Goal: Check status: Check status

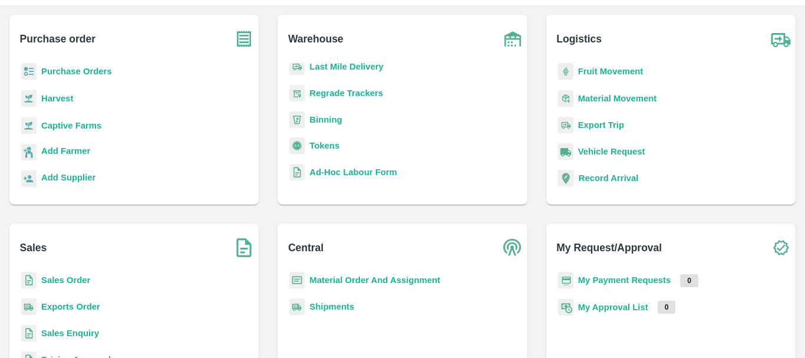
scroll to position [60, 0]
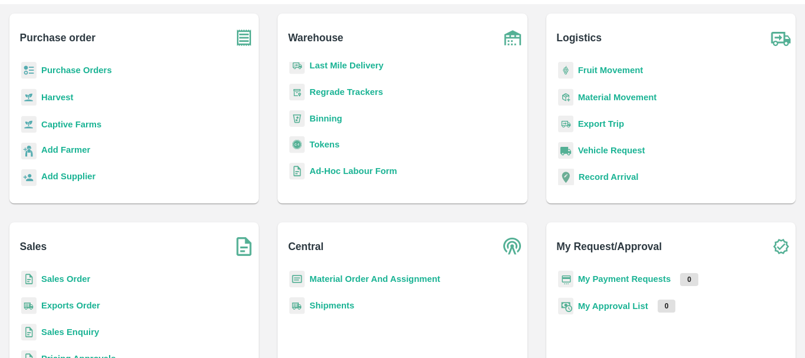
click at [91, 302] on b "Exports Order" at bounding box center [70, 305] width 59 height 9
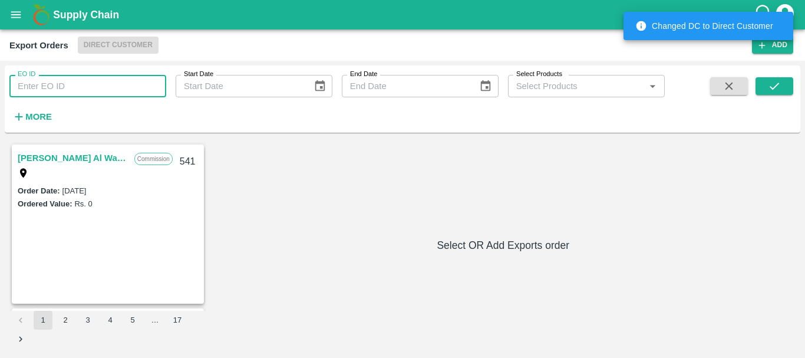
click at [109, 90] on input "EO ID" at bounding box center [87, 86] width 157 height 22
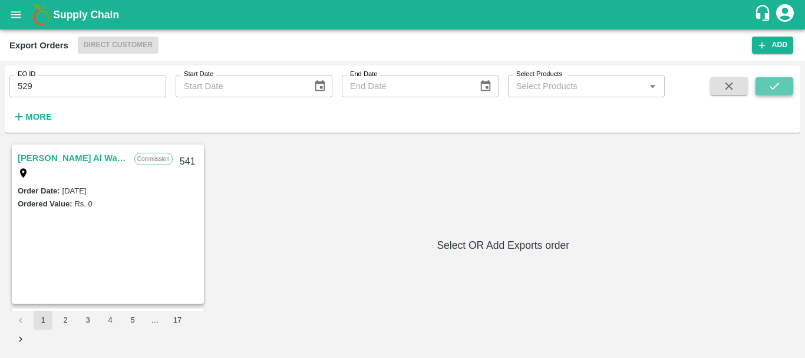
click at [778, 91] on icon "submit" at bounding box center [774, 86] width 13 height 13
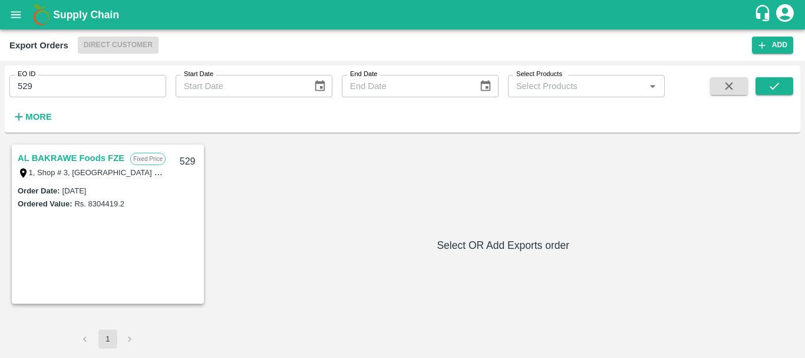
click at [121, 156] on link "AL BAKRAWE Foods FZE" at bounding box center [71, 157] width 107 height 15
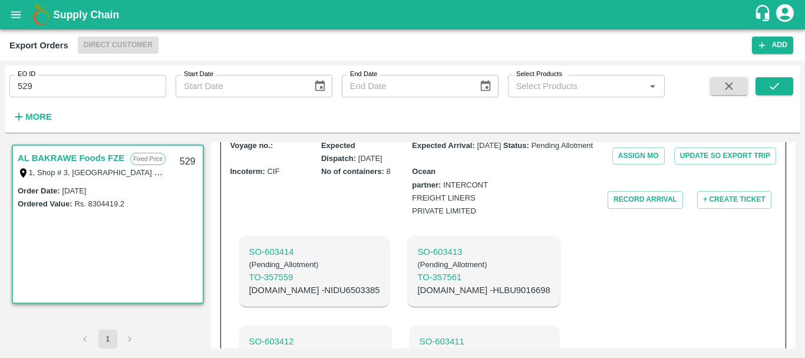
scroll to position [369, 0]
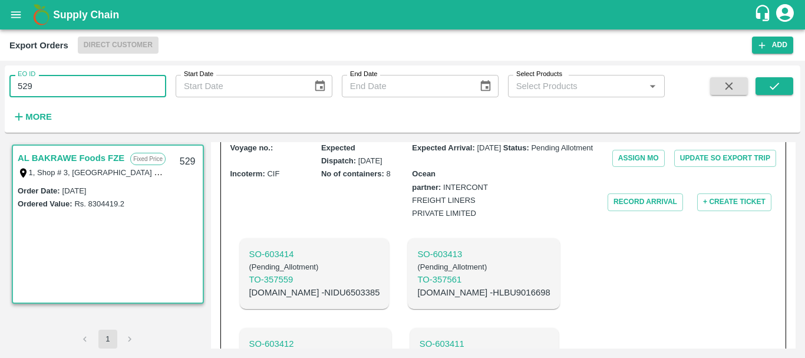
click at [51, 85] on input "529" at bounding box center [87, 86] width 157 height 22
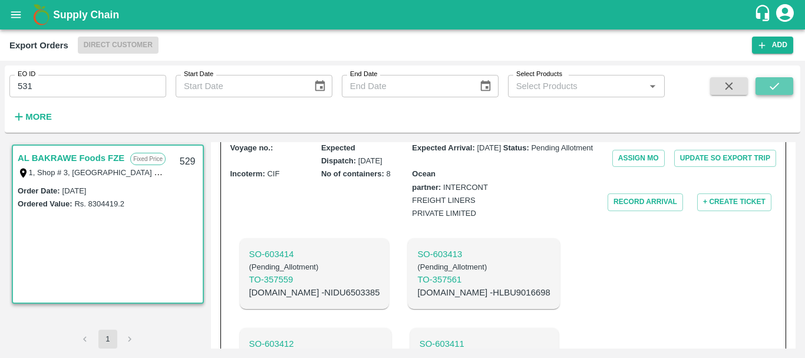
click at [771, 78] on button "submit" at bounding box center [775, 86] width 38 height 18
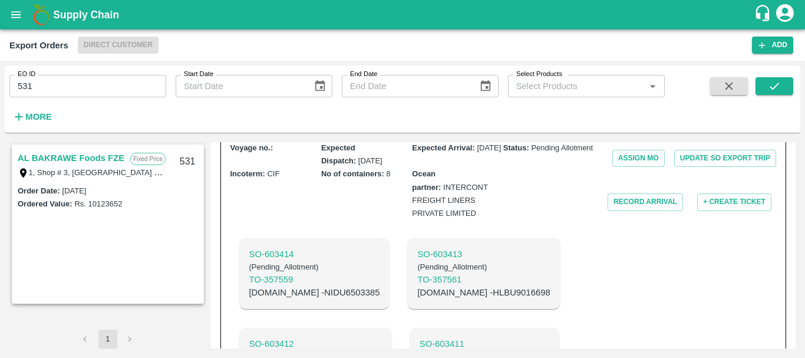
click at [101, 157] on link "AL BAKRAWE Foods FZE" at bounding box center [71, 157] width 107 height 15
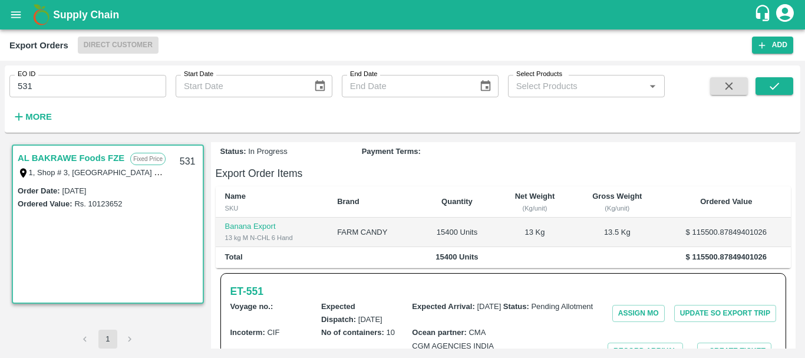
scroll to position [509, 0]
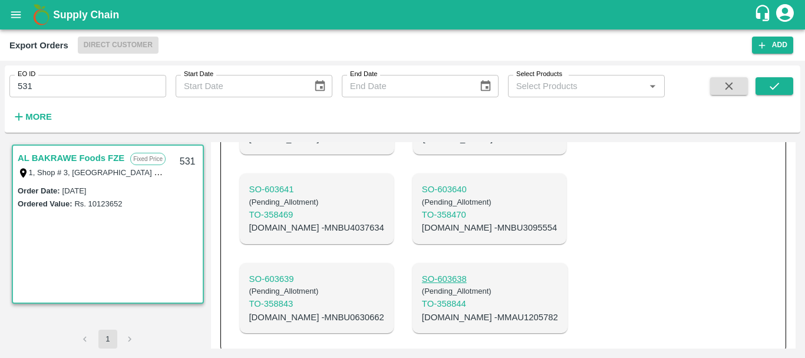
click at [422, 272] on p "SO- 603638" at bounding box center [490, 278] width 136 height 13
click at [287, 272] on p "SO- 603639" at bounding box center [316, 278] width 135 height 13
click at [422, 311] on p "C.No - MMAU1205782" at bounding box center [490, 317] width 136 height 13
copy p "MMAU1205782"
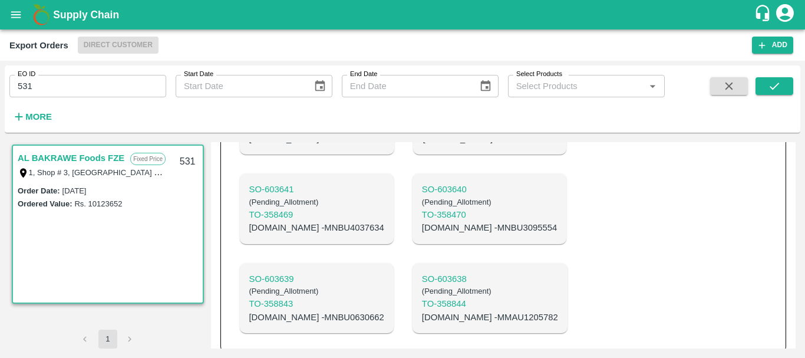
click at [305, 311] on p "C.No - MNBU0630662" at bounding box center [316, 317] width 135 height 13
copy p "MNBU0630662"
click at [422, 221] on p "C.No - MNBU3095554" at bounding box center [489, 227] width 135 height 13
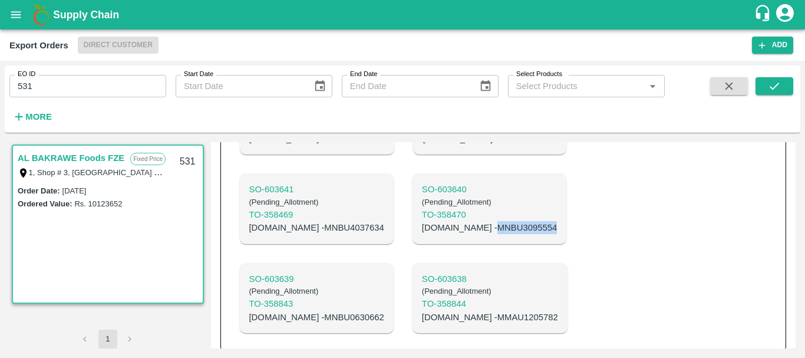
copy p "MNBU3095554"
click at [302, 221] on p "C.No - MNBU4037634" at bounding box center [316, 227] width 135 height 13
copy p "MNBU4037634"
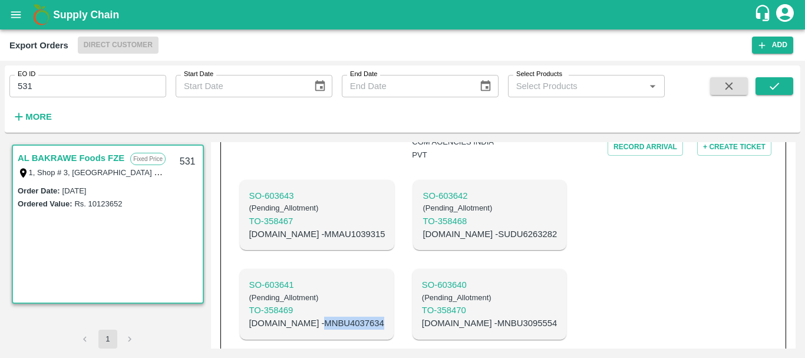
scroll to position [413, 0]
click at [423, 228] on p "C.No - SUDU6263282" at bounding box center [490, 234] width 134 height 13
copy p "SUDU6263282"
click at [285, 228] on p "C.No - MMAU1039315" at bounding box center [317, 234] width 136 height 13
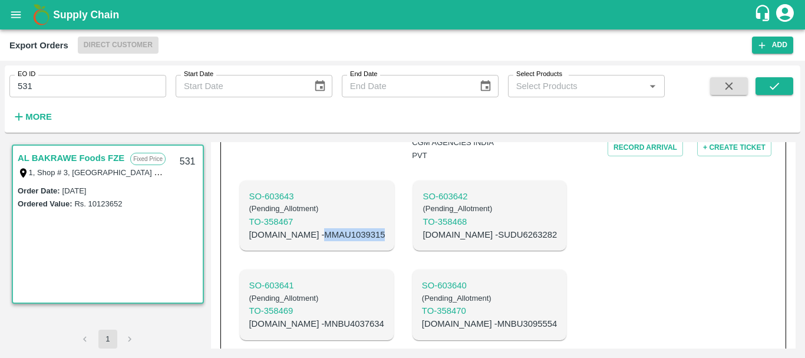
click at [285, 228] on p "C.No - MMAU1039315" at bounding box center [317, 234] width 136 height 13
copy p "MMAU1039315"
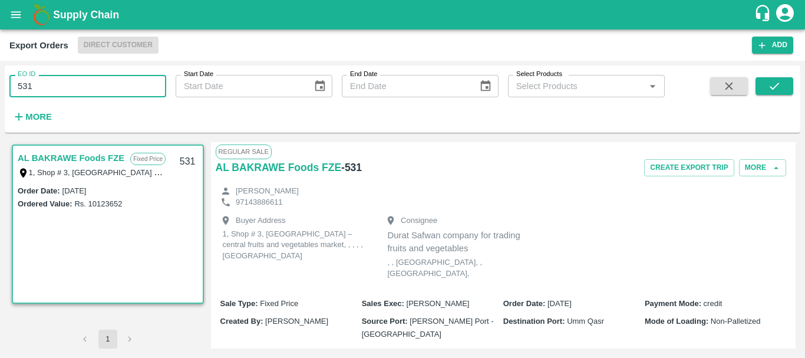
click at [88, 90] on input "531" at bounding box center [87, 86] width 157 height 22
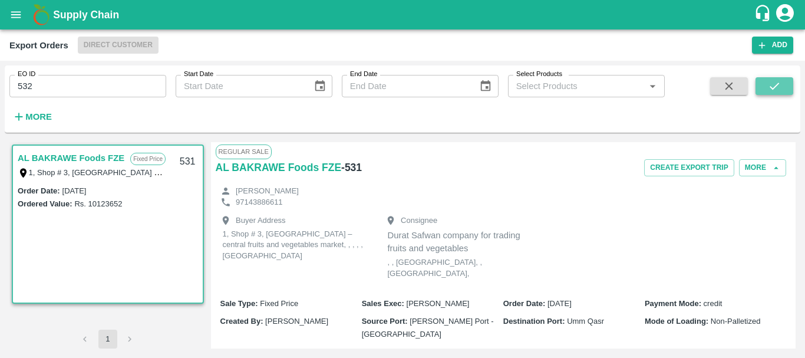
click at [771, 85] on icon "submit" at bounding box center [774, 86] width 13 height 13
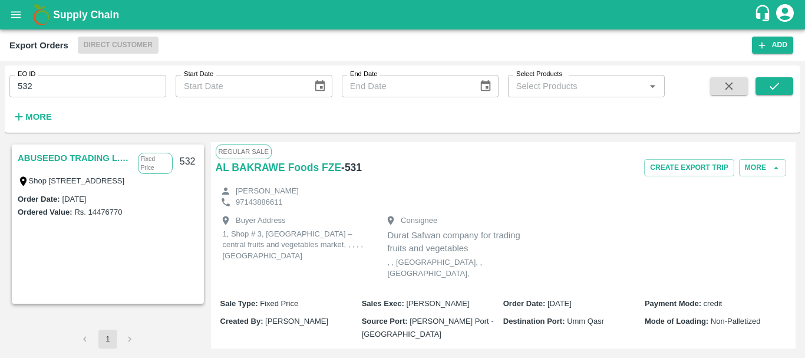
click at [91, 155] on link "ABUSEEDO TRADING L.L.C" at bounding box center [75, 157] width 114 height 15
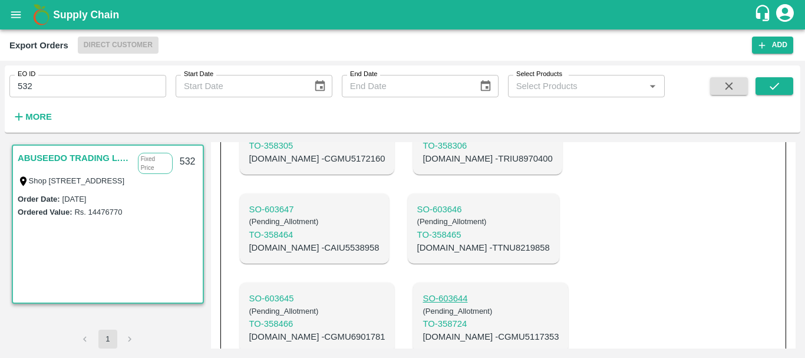
scroll to position [689, 0]
click at [423, 292] on p "SO- 603644" at bounding box center [491, 298] width 136 height 13
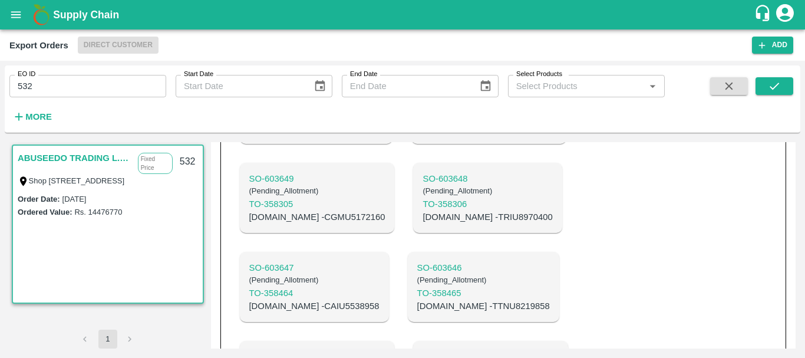
click at [285, 350] on p "SO- 603645" at bounding box center [317, 356] width 136 height 13
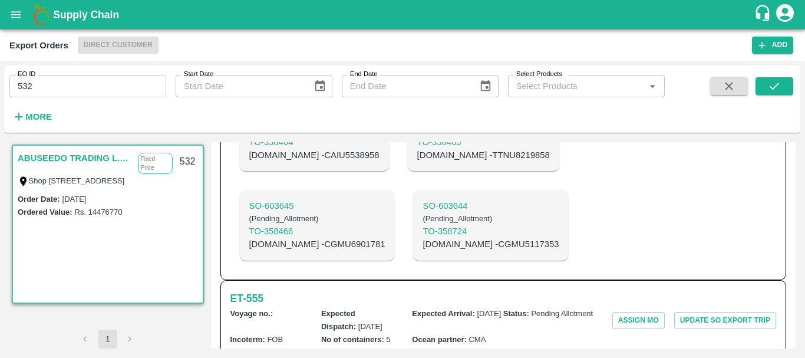
scroll to position [897, 0]
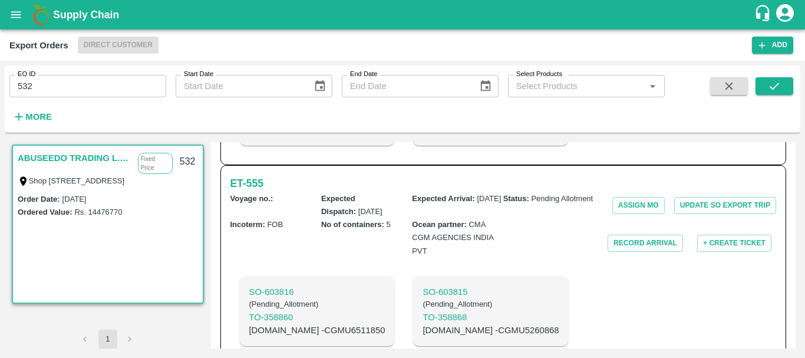
copy p "CGMU5549070"
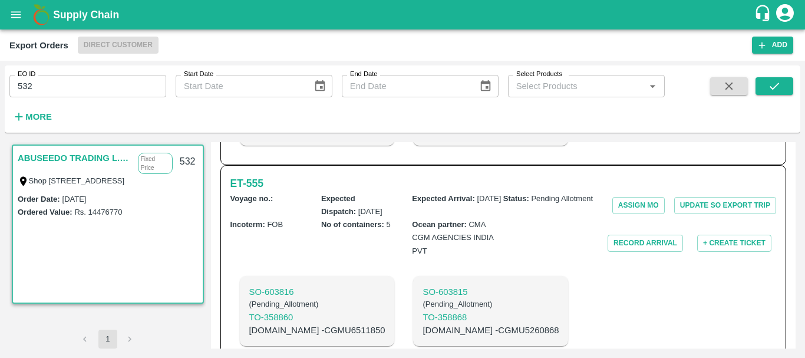
copy p "TRIU8677599"
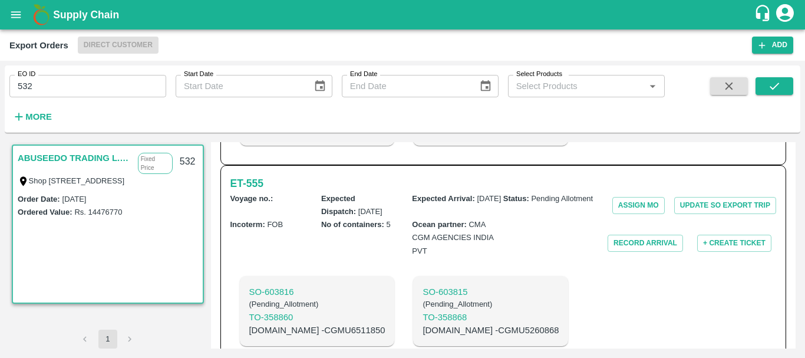
scroll to position [858, 0]
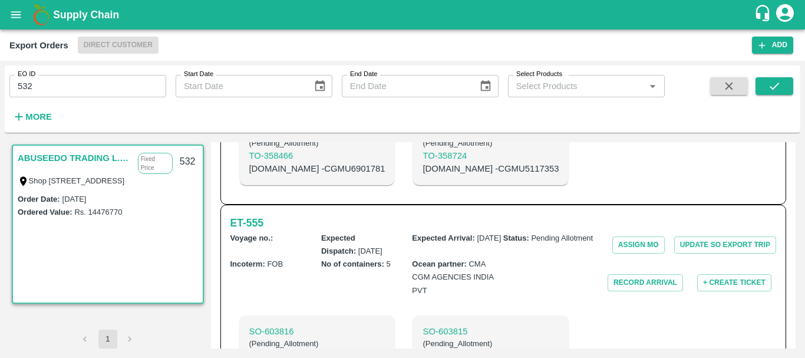
copy p "CGMU5260868"
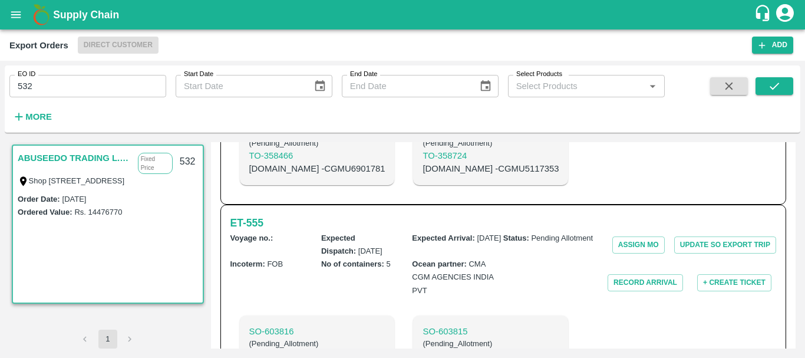
copy p "CGMU6511850"
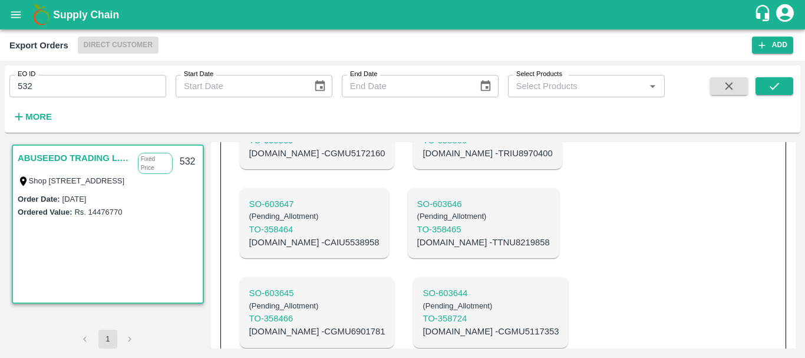
scroll to position [695, 0]
click at [423, 325] on p "C.No - CGMU5117353" at bounding box center [491, 331] width 136 height 13
click at [310, 325] on p "C.No - CGMU6901781" at bounding box center [317, 331] width 136 height 13
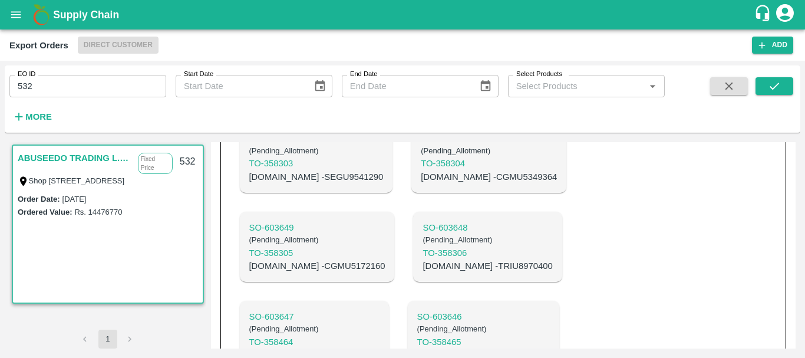
scroll to position [581, 0]
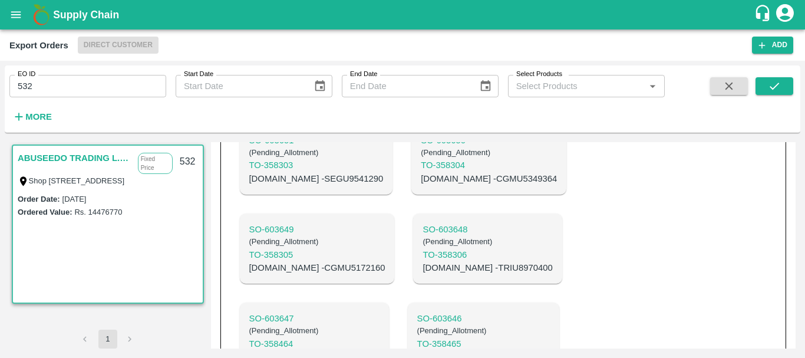
click at [527, 350] on p "C.No - TTNU8219858" at bounding box center [483, 356] width 133 height 13
click at [380, 350] on p "C.No - CAIU5538958" at bounding box center [314, 356] width 130 height 13
click at [423, 261] on p "C.No - TRIU8970400" at bounding box center [488, 267] width 130 height 13
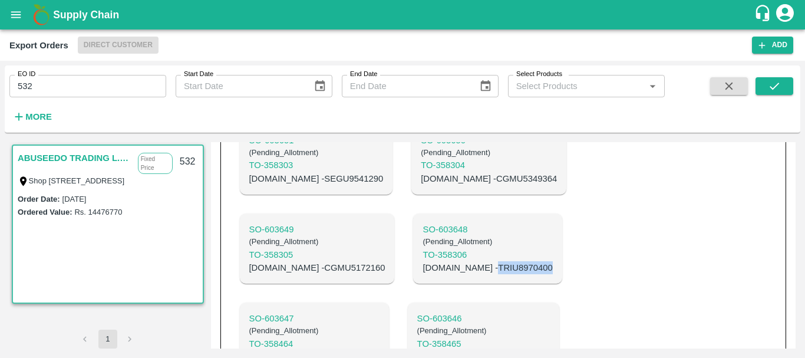
click at [423, 261] on p "C.No - TRIU8970400" at bounding box center [488, 267] width 130 height 13
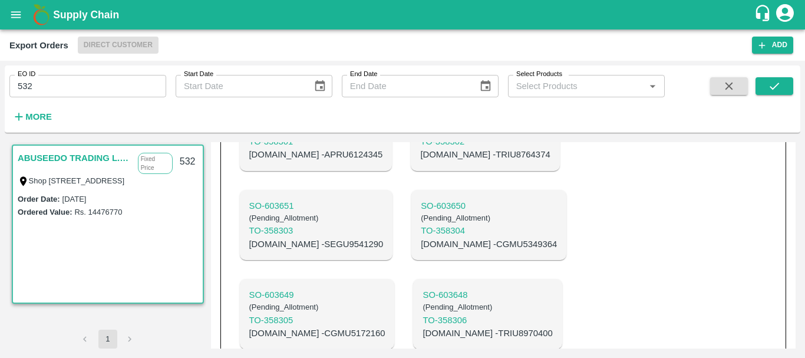
click at [386, 327] on p "C.No - CGMU5172160" at bounding box center [317, 333] width 136 height 13
click at [421, 238] on p "C.No - CGMU5349364" at bounding box center [489, 244] width 136 height 13
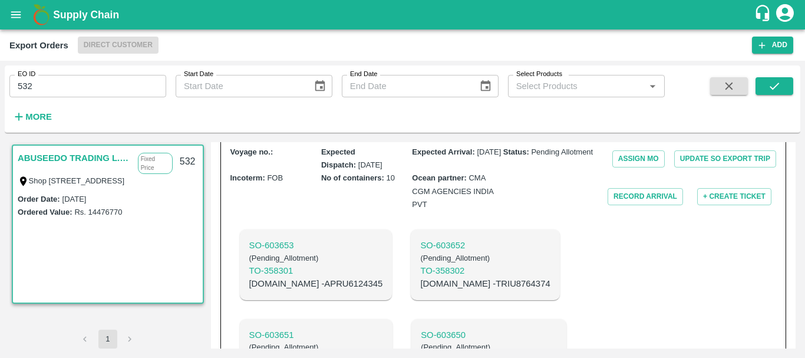
scroll to position [386, 0]
click at [420, 278] on p "C.No - TRIU8764374" at bounding box center [485, 284] width 130 height 13
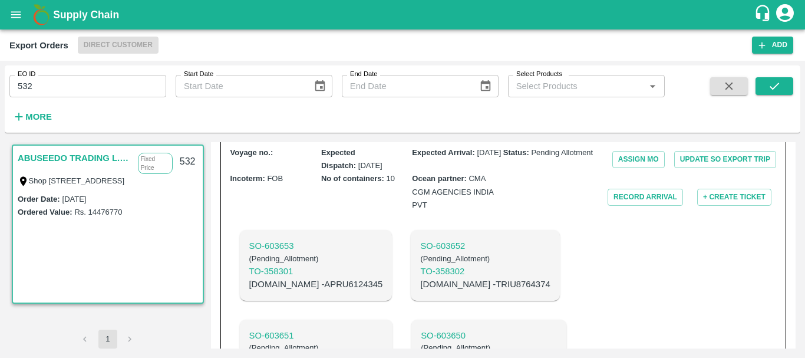
click at [282, 278] on p "C.No - APRU6124345" at bounding box center [316, 284] width 134 height 13
click at [68, 80] on input "532" at bounding box center [87, 86] width 157 height 22
click at [779, 87] on icon "submit" at bounding box center [774, 86] width 13 height 13
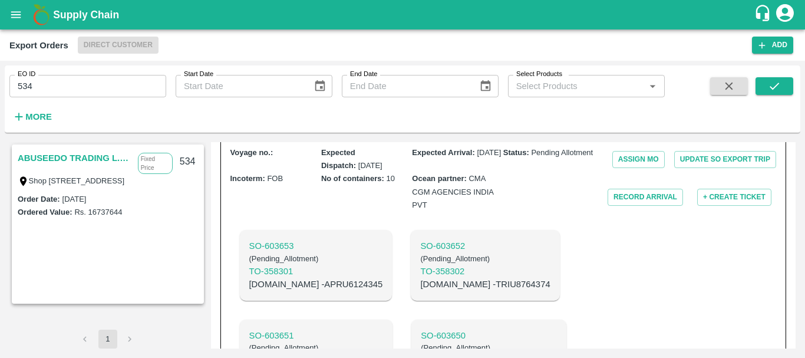
click at [107, 152] on link "ABUSEEDO TRADING L.L.C" at bounding box center [75, 157] width 114 height 15
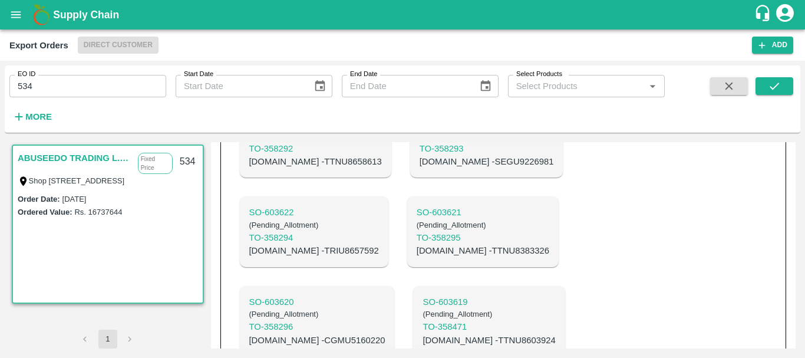
scroll to position [1137, 0]
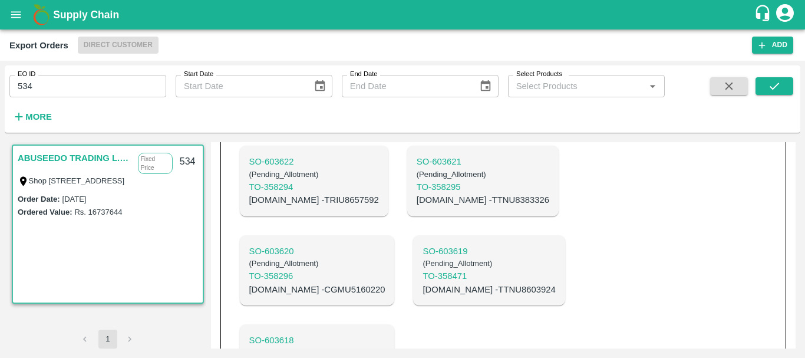
scroll to position [1156, 0]
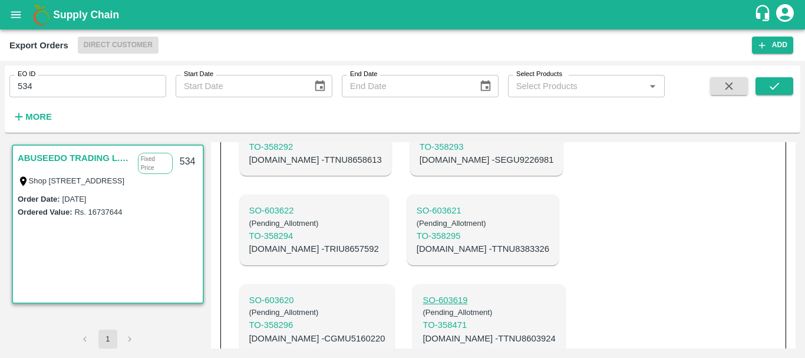
click at [423, 294] on p "SO- 603619" at bounding box center [489, 300] width 133 height 13
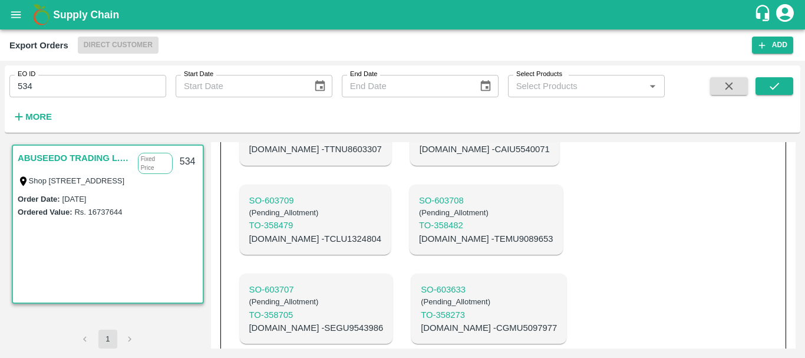
scroll to position [509, 0]
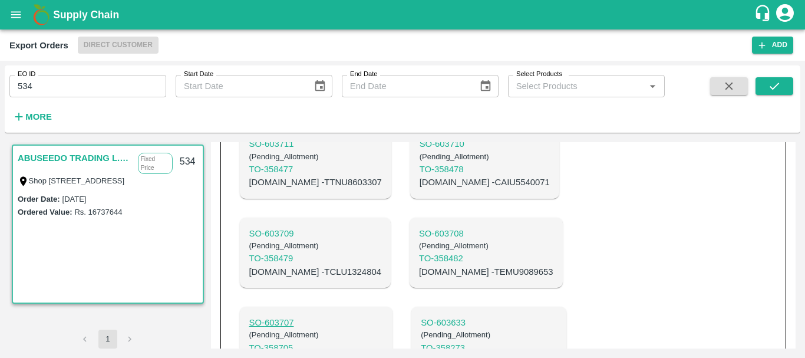
click at [384, 316] on p "SO- 603707" at bounding box center [316, 322] width 134 height 13
click at [419, 240] on p "SO- 603708" at bounding box center [486, 233] width 134 height 13
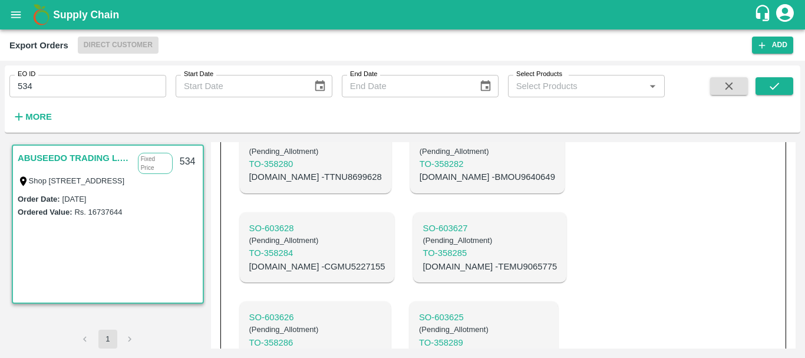
scroll to position [1222, 0]
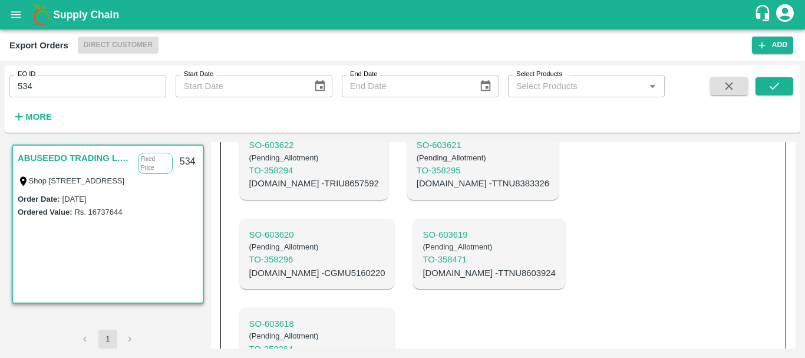
click at [386, 356] on p "C.No - CGMU5124162" at bounding box center [317, 362] width 136 height 13
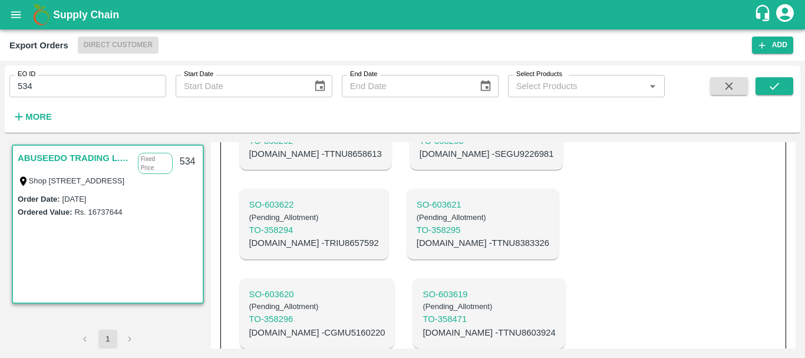
scroll to position [1162, 0]
click at [423, 327] on p "C.No - TTNU8603924" at bounding box center [489, 333] width 133 height 13
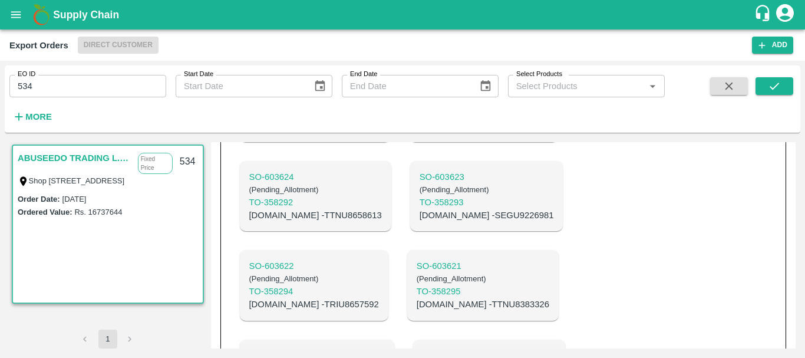
scroll to position [1100, 0]
click at [417, 298] on p "C.No - TTNU8383326" at bounding box center [483, 304] width 133 height 13
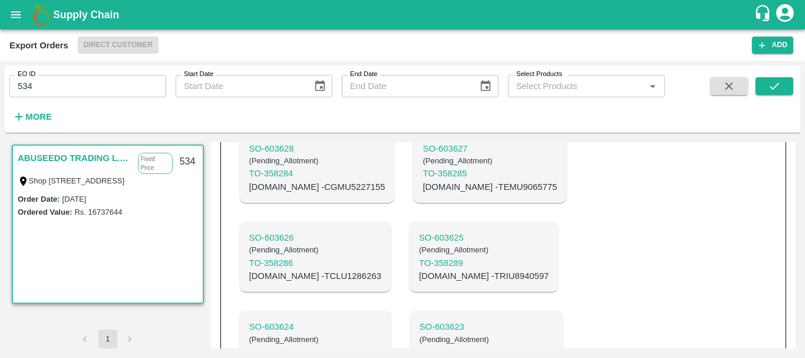
scroll to position [951, 0]
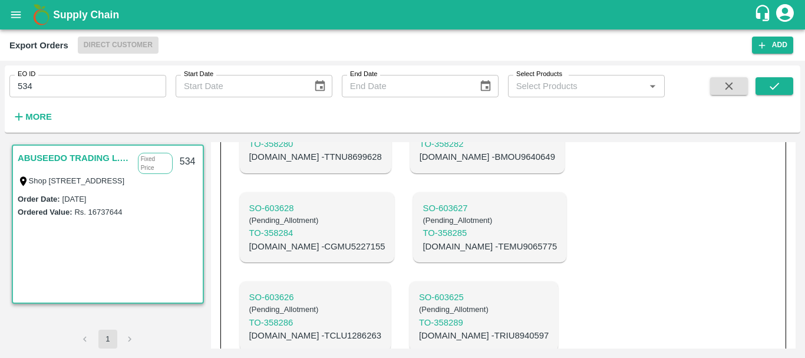
click at [549, 329] on p "C.No - TRIU8940597" at bounding box center [484, 335] width 130 height 13
click at [382, 329] on p "C.No - TCLU1286263" at bounding box center [315, 335] width 132 height 13
click at [423, 253] on p "C.No - TEMU9065775" at bounding box center [490, 246] width 134 height 13
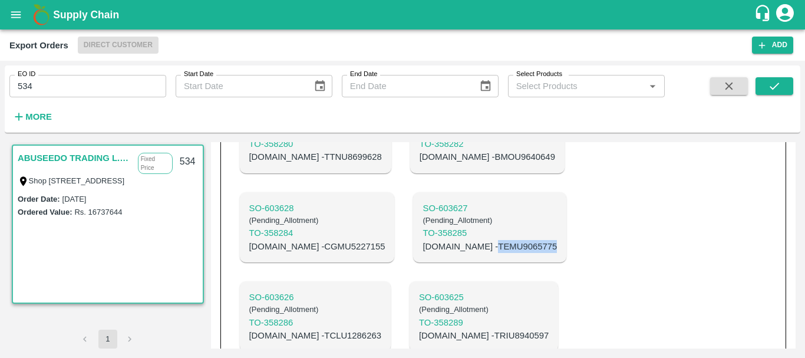
click at [423, 253] on p "C.No - TEMU9065775" at bounding box center [490, 246] width 134 height 13
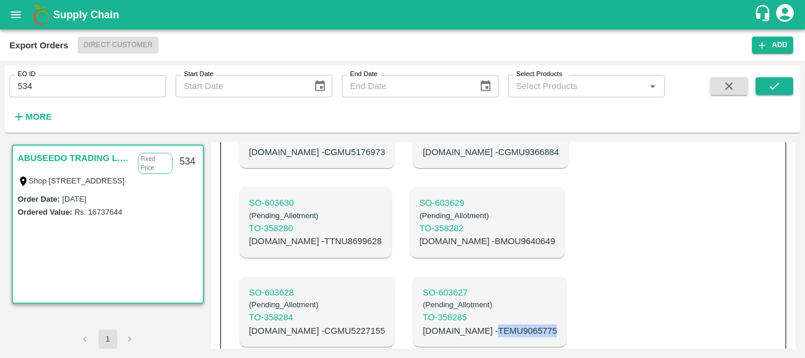
scroll to position [807, 0]
click at [386, 325] on p "C.No - CGMU5227155" at bounding box center [317, 331] width 136 height 13
click at [420, 248] on p "C.No - BMOU9640649" at bounding box center [488, 241] width 136 height 13
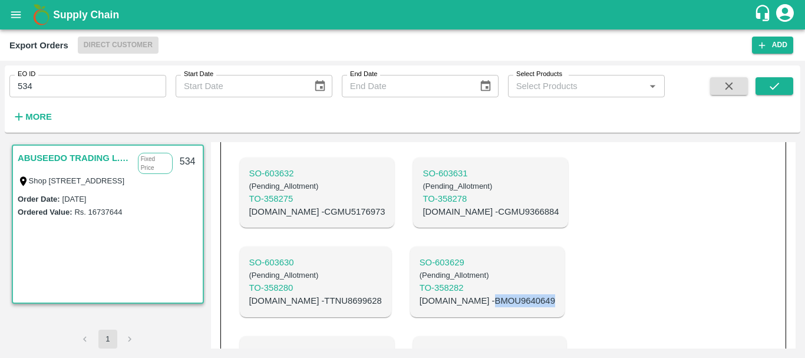
scroll to position [747, 0]
click at [382, 295] on p "C.No - TTNU8699628" at bounding box center [315, 301] width 133 height 13
click at [423, 219] on p "C.No - CGMU9366884" at bounding box center [491, 212] width 136 height 13
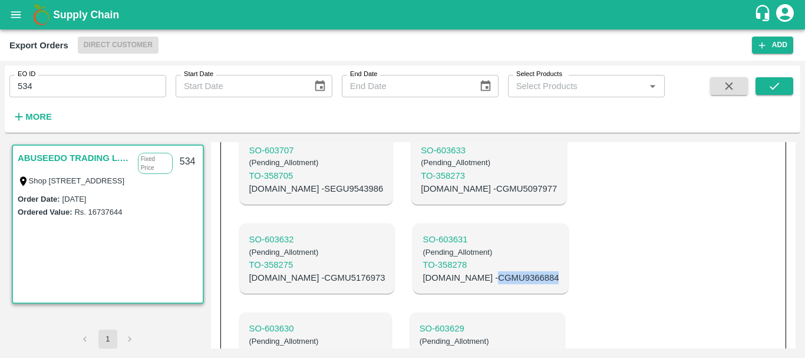
scroll to position [678, 0]
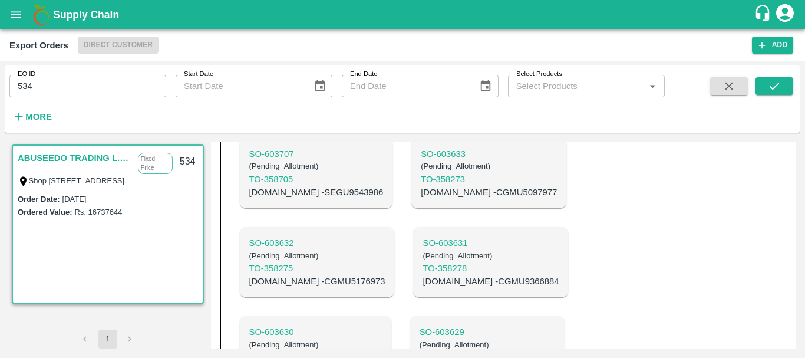
click at [386, 275] on p "C.No - CGMU5176973" at bounding box center [317, 281] width 136 height 13
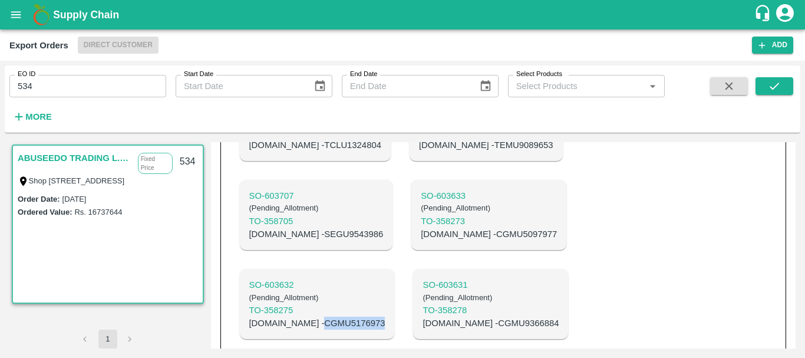
scroll to position [636, 0]
click at [421, 241] on p "C.No - CGMU5097977" at bounding box center [489, 234] width 136 height 13
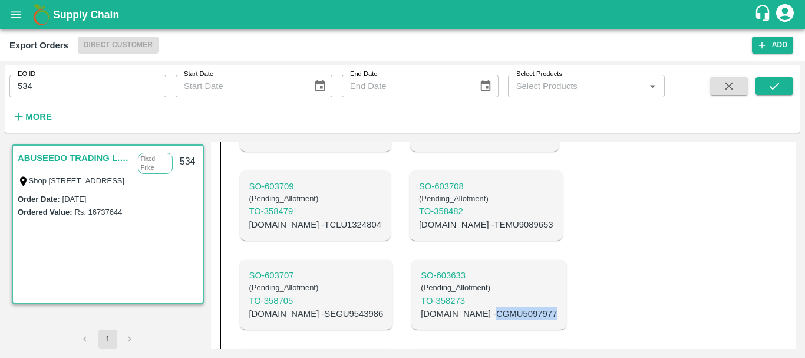
scroll to position [556, 0]
click at [384, 308] on p "C.No - SEGU9543986" at bounding box center [316, 314] width 134 height 13
click at [419, 232] on p "C.No - TEMU9089653" at bounding box center [486, 225] width 134 height 13
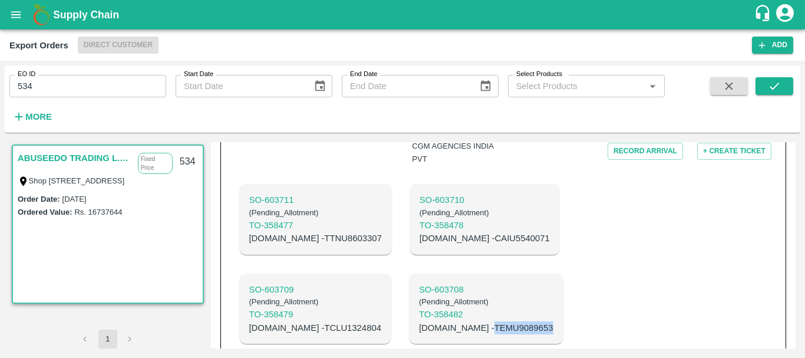
scroll to position [448, 0]
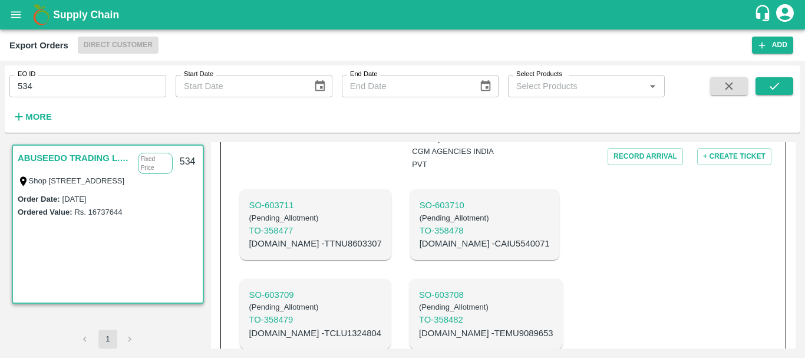
click at [382, 327] on p "C.No - TCLU1324804" at bounding box center [315, 333] width 132 height 13
click at [420, 250] on p "C.No - CAIU5540071" at bounding box center [485, 243] width 130 height 13
click at [313, 250] on p "C.No - TTNU8603307" at bounding box center [315, 243] width 133 height 13
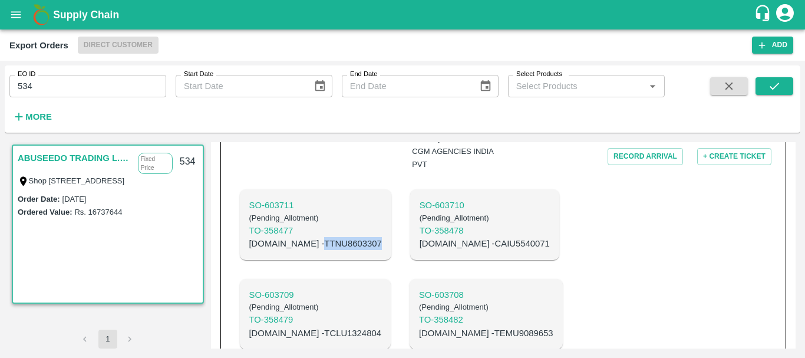
click at [313, 250] on p "C.No - TTNU8603307" at bounding box center [315, 243] width 133 height 13
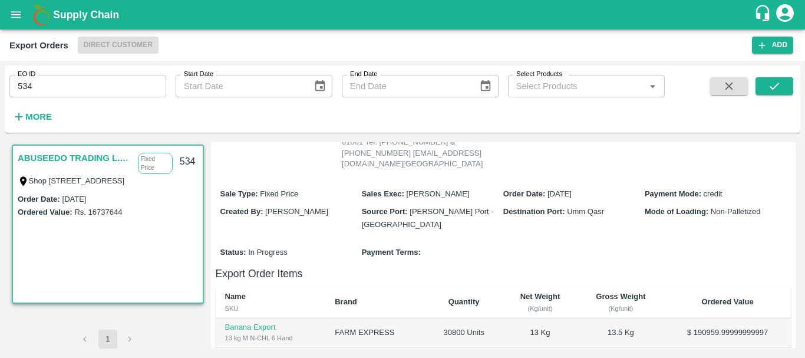
scroll to position [0, 0]
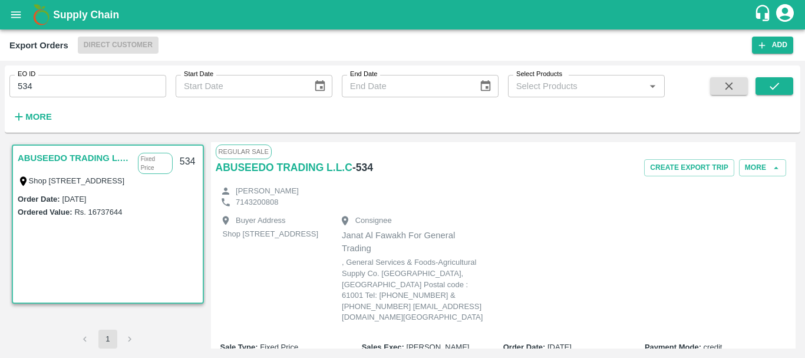
click at [81, 85] on input "534" at bounding box center [87, 86] width 157 height 22
click at [783, 87] on button "submit" at bounding box center [775, 86] width 38 height 18
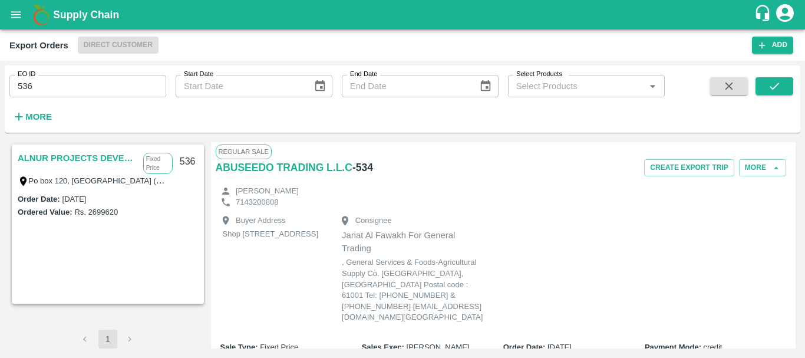
click at [107, 156] on link "ALNUR PROJECTS DEVELOPMENT" at bounding box center [78, 157] width 120 height 15
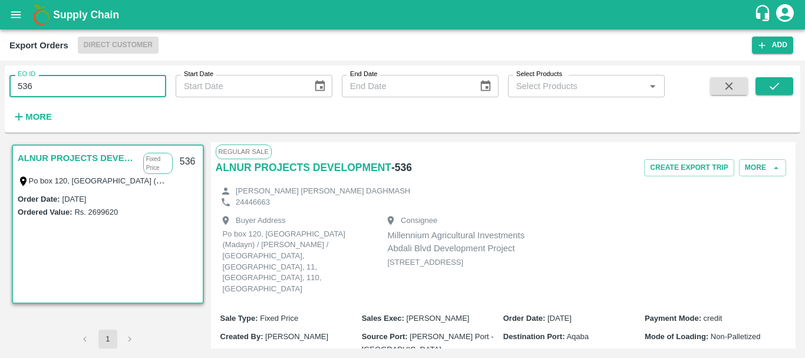
click at [129, 90] on input "536" at bounding box center [87, 86] width 157 height 22
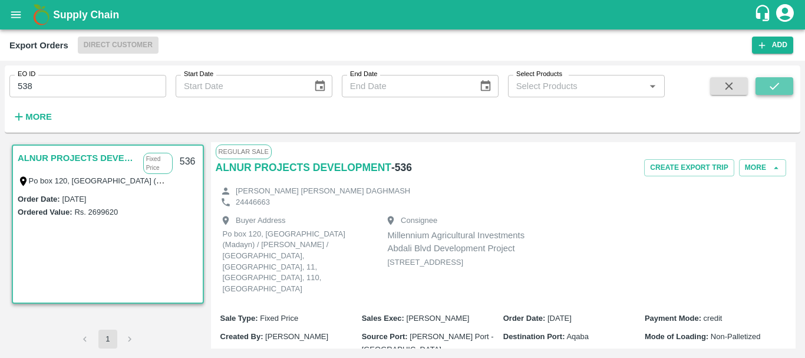
click at [768, 85] on icon "submit" at bounding box center [774, 86] width 13 height 13
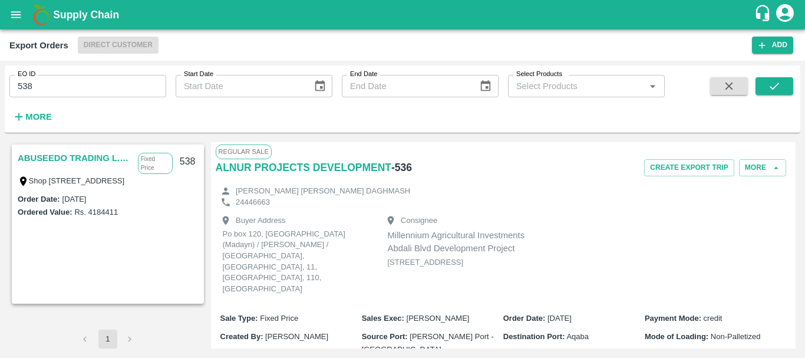
click at [75, 154] on link "ABUSEEDO TRADING L.L.C" at bounding box center [75, 157] width 114 height 15
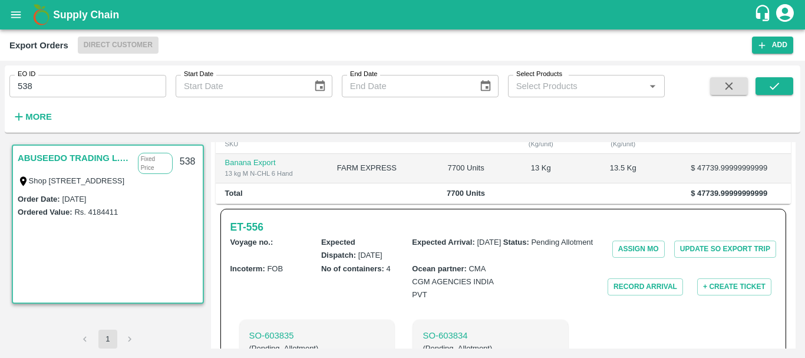
scroll to position [486, 0]
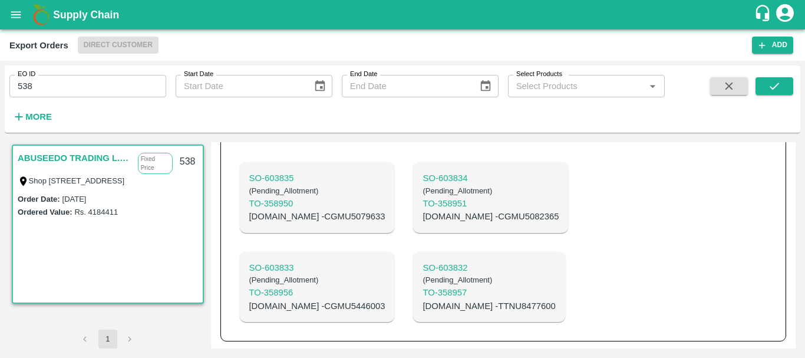
click at [360, 245] on div "SO- 603835 ( Pending_Allotment ) TO- 358950 C.No - CGMU5079633 SO- 603834 ( Pen…" at bounding box center [413, 242] width 364 height 179
click at [518, 238] on div "SO- 603835 ( Pending_Allotment ) TO- 358950 C.No - CGMU5079633 SO- 603834 ( Pen…" at bounding box center [413, 242] width 364 height 179
click at [370, 240] on div "SO- 603835 ( Pending_Allotment ) TO- 358950 C.No - CGMU5079633 SO- 603834 ( Pen…" at bounding box center [413, 242] width 364 height 179
click at [357, 242] on div "SO- 603835 ( Pending_Allotment ) TO- 358950 C.No - CGMU5079633 SO- 603834 ( Pen…" at bounding box center [413, 242] width 364 height 179
click at [97, 75] on input "538" at bounding box center [87, 86] width 157 height 22
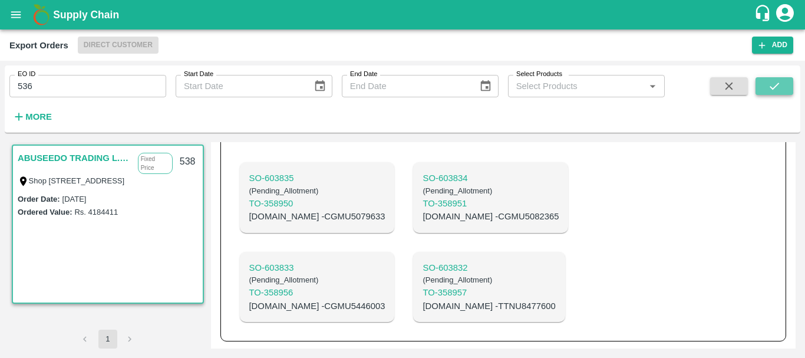
click at [773, 79] on button "submit" at bounding box center [775, 86] width 38 height 18
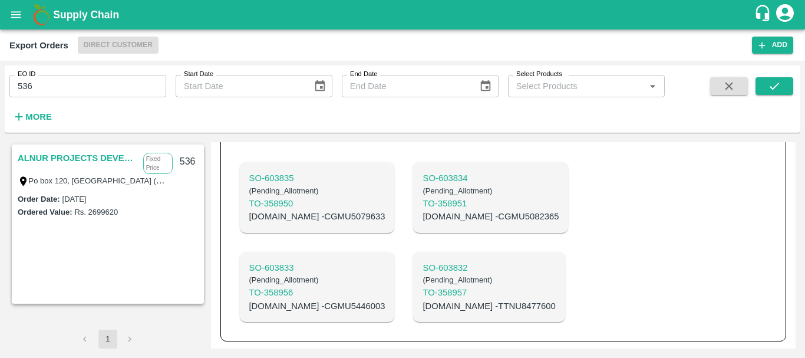
click at [90, 159] on link "ALNUR PROJECTS DEVELOPMENT" at bounding box center [78, 157] width 120 height 15
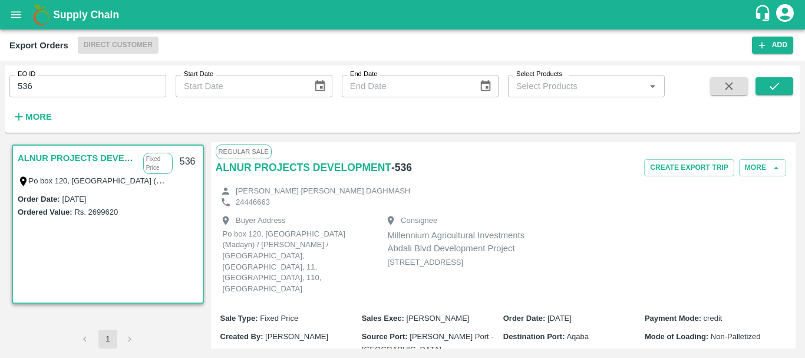
scroll to position [355, 0]
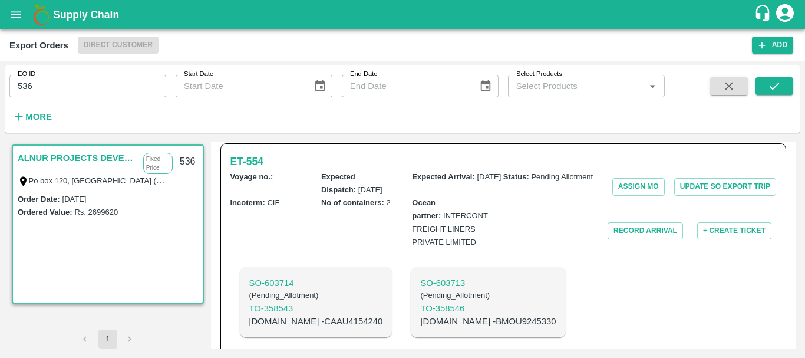
click at [420, 277] on p "SO- 603713" at bounding box center [488, 283] width 136 height 13
click at [420, 315] on p "C.No - BMOU9245330" at bounding box center [488, 321] width 136 height 13
click at [305, 315] on p "C.No - CAAU4154240" at bounding box center [316, 321] width 134 height 13
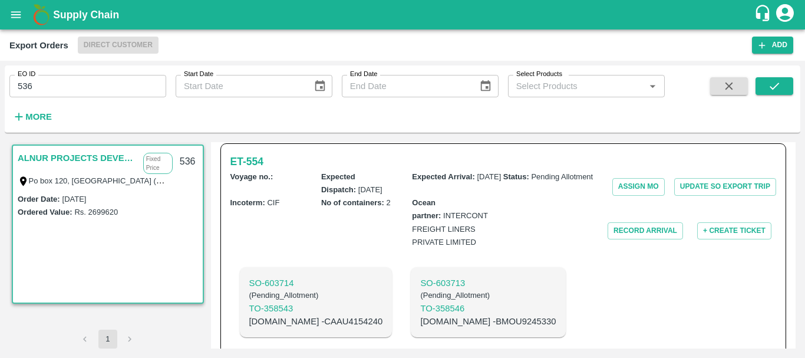
click at [522, 258] on div "SO- 603714 ( Pending_Allotment ) TO- 358543 C.No - CAAU4154240 SO- 603713 ( Pen…" at bounding box center [413, 302] width 364 height 89
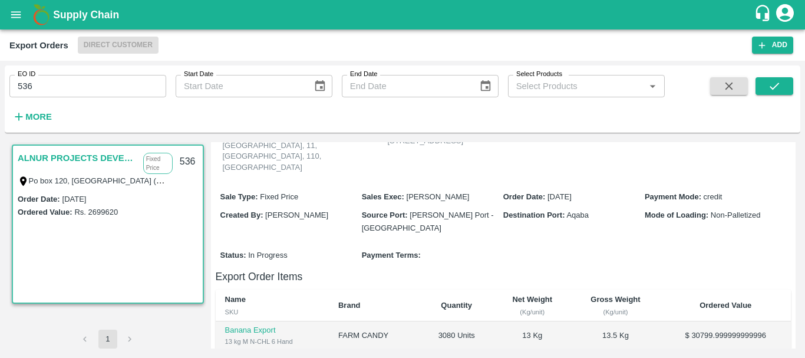
scroll to position [0, 0]
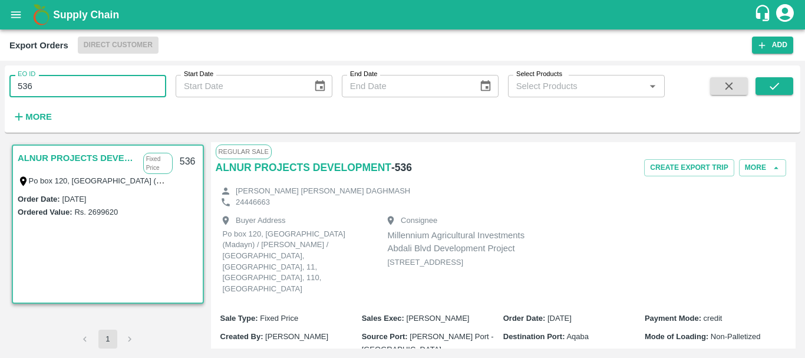
click at [56, 87] on input "536" at bounding box center [87, 86] width 157 height 22
type input "538"
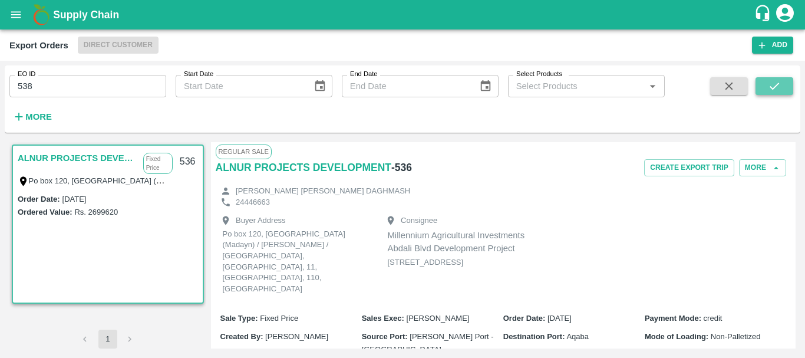
click at [775, 90] on icon "submit" at bounding box center [774, 86] width 13 height 13
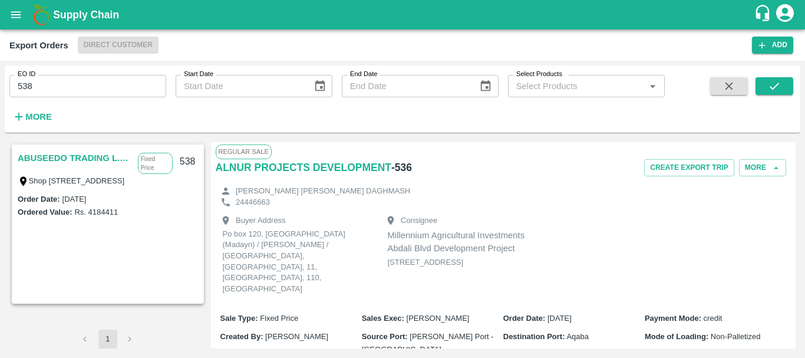
click at [118, 160] on link "ABUSEEDO TRADING L.L.C" at bounding box center [75, 157] width 114 height 15
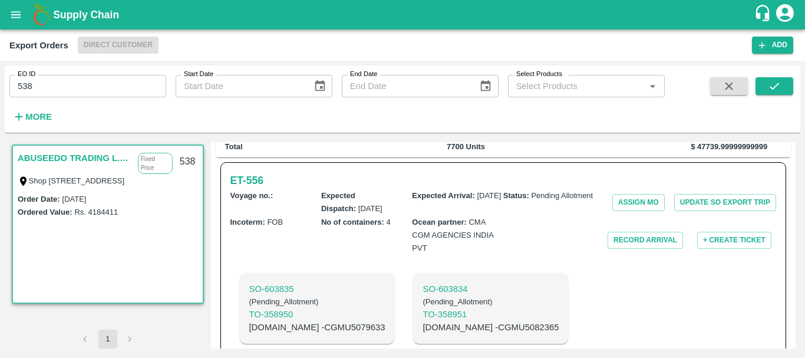
scroll to position [486, 0]
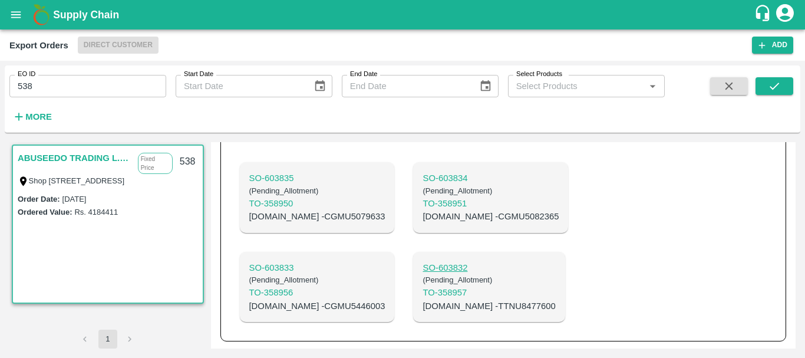
click at [423, 269] on p "SO- 603832" at bounding box center [489, 267] width 133 height 13
click at [290, 267] on p "SO- 603833" at bounding box center [317, 267] width 136 height 13
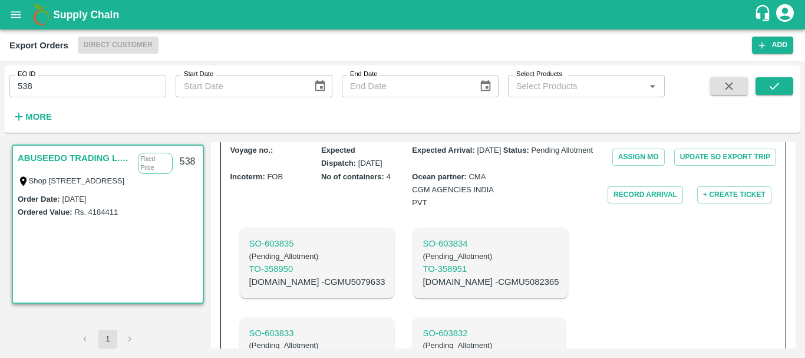
scroll to position [410, 0]
click at [423, 250] on p "SO- 603834" at bounding box center [491, 243] width 136 height 13
click at [282, 250] on p "SO- 603835" at bounding box center [317, 243] width 136 height 13
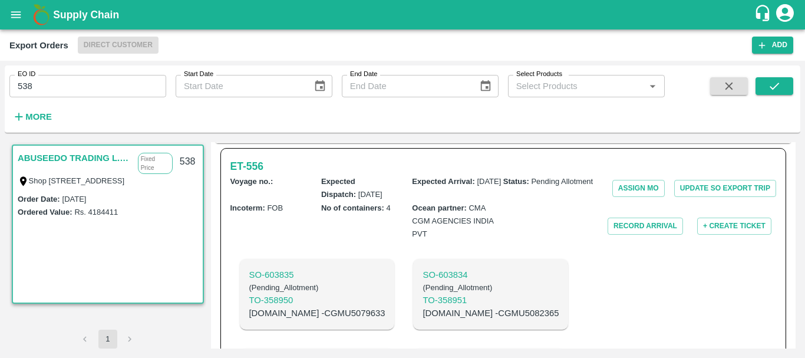
scroll to position [486, 0]
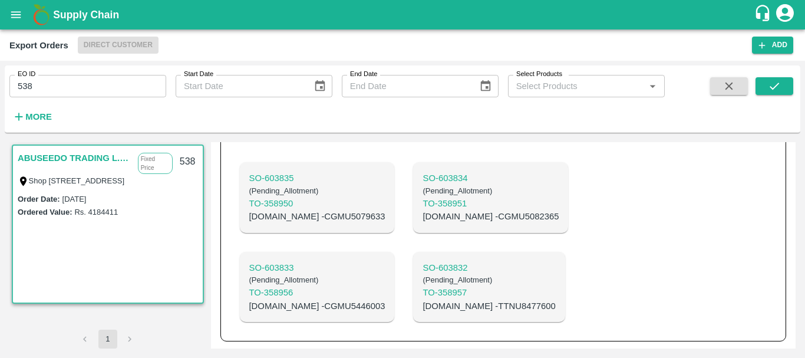
click at [423, 308] on p "C.No - TTNU8477600" at bounding box center [489, 306] width 133 height 13
click at [315, 304] on p "C.No - CGMU5446003" at bounding box center [317, 306] width 136 height 13
click at [424, 215] on p "C.No - CGMU5082365" at bounding box center [491, 216] width 136 height 13
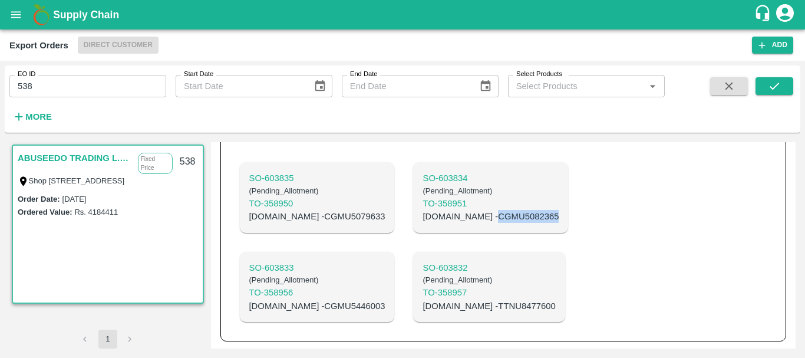
click at [424, 215] on p "C.No - CGMU5082365" at bounding box center [491, 216] width 136 height 13
click at [297, 220] on p "C.No - CGMU5079633" at bounding box center [317, 216] width 136 height 13
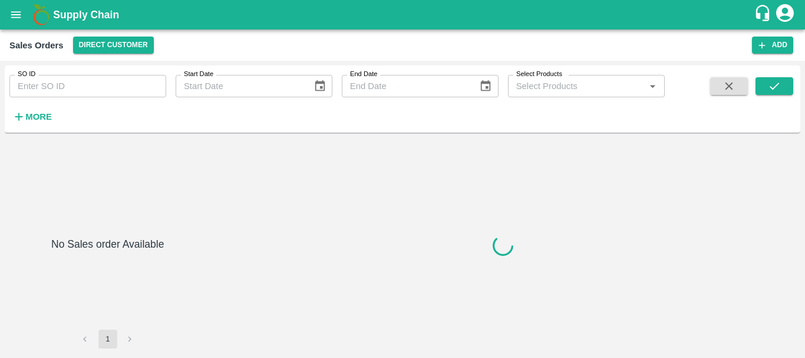
type input "603638"
click at [34, 86] on input "603638" at bounding box center [87, 86] width 157 height 22
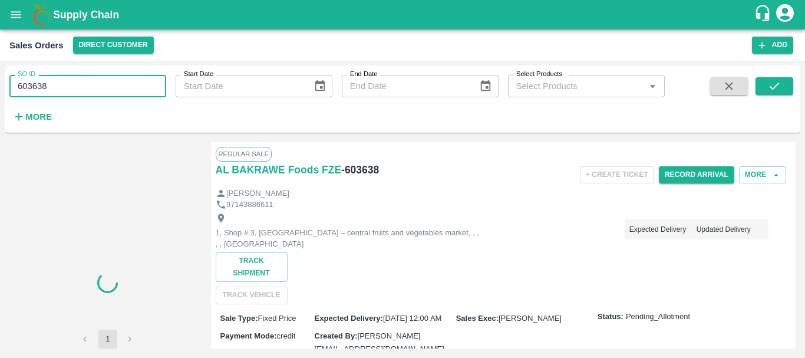
click at [34, 86] on input "603638" at bounding box center [87, 86] width 157 height 22
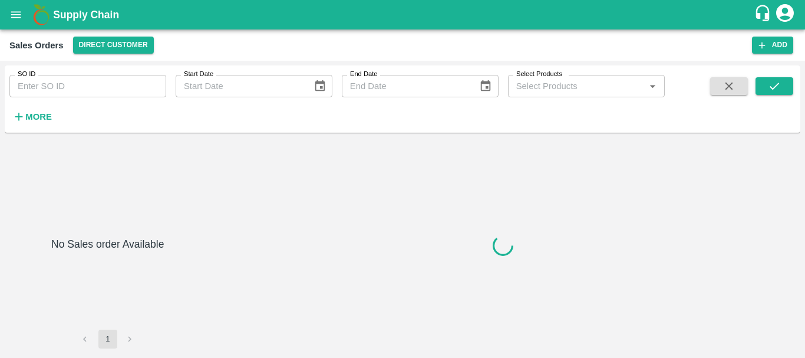
type input "603639"
click at [30, 82] on input "603639" at bounding box center [87, 86] width 157 height 22
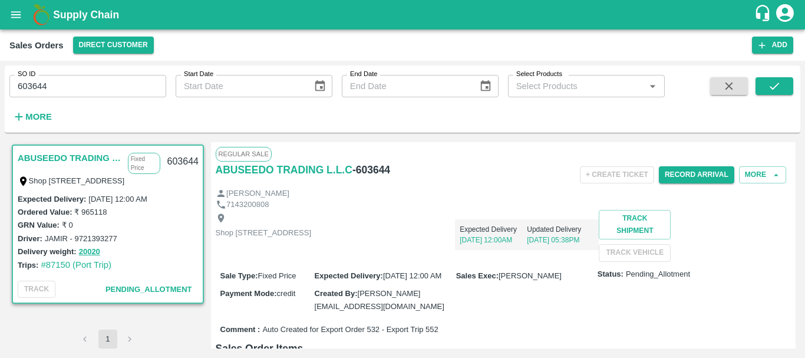
scroll to position [422, 0]
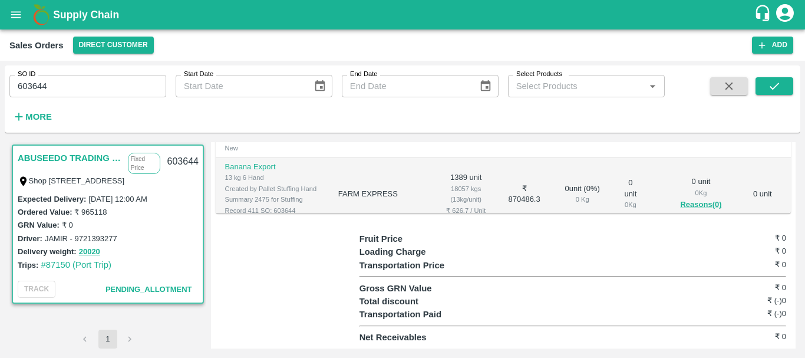
click at [403, 227] on div "Regular Sale ABUSEEDO TRADING L.L.C - 603644 + Create Ticket Record Arrival Mor…" at bounding box center [504, 245] width 586 height 206
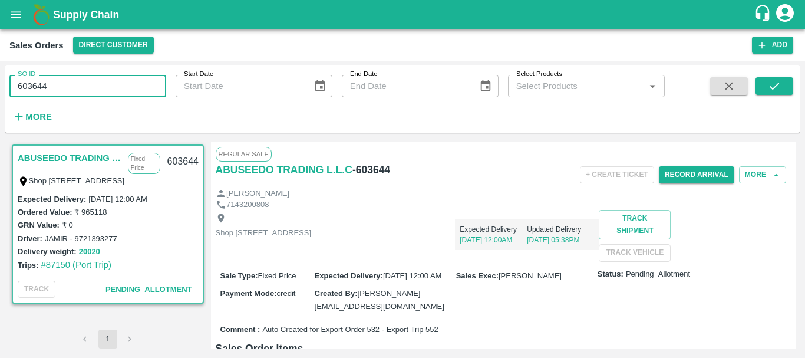
click at [41, 85] on input "603644" at bounding box center [87, 86] width 157 height 22
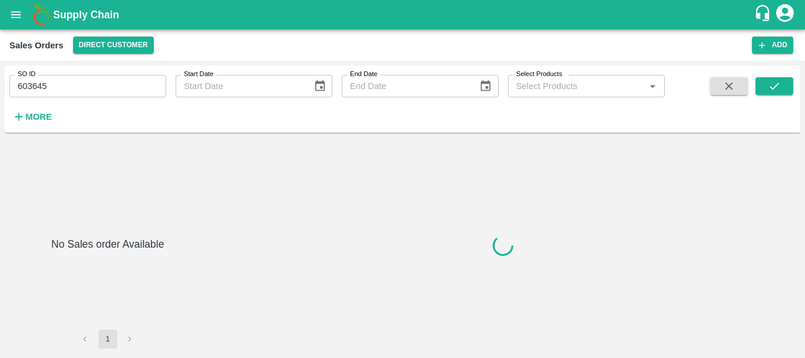
click at [40, 86] on input "603645" at bounding box center [87, 86] width 157 height 22
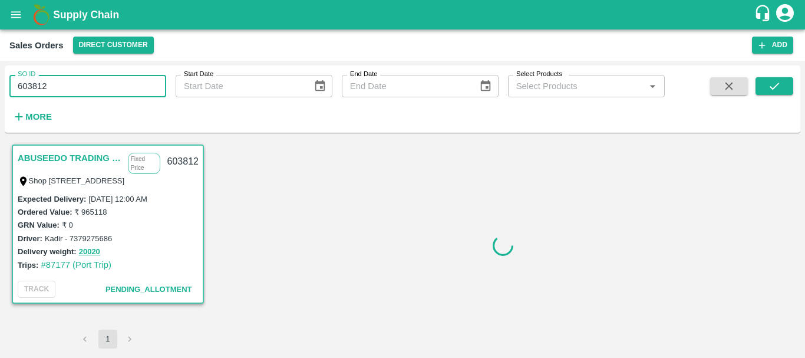
click at [36, 85] on input "603812" at bounding box center [87, 86] width 157 height 22
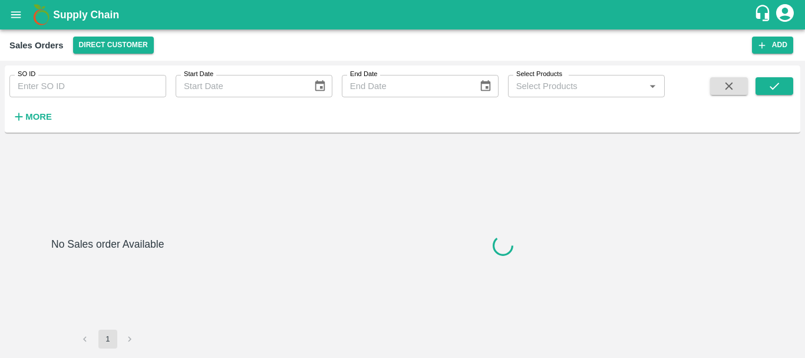
type input "603813"
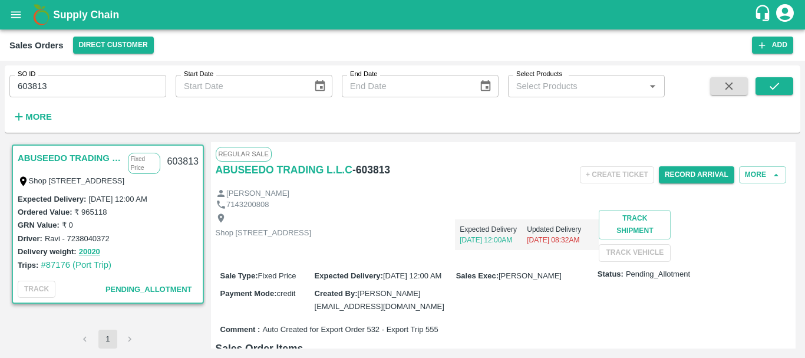
click at [22, 86] on input "603813" at bounding box center [87, 86] width 157 height 22
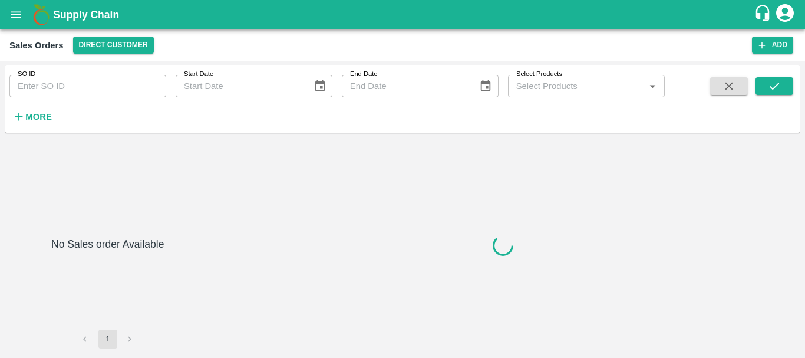
type input "603618"
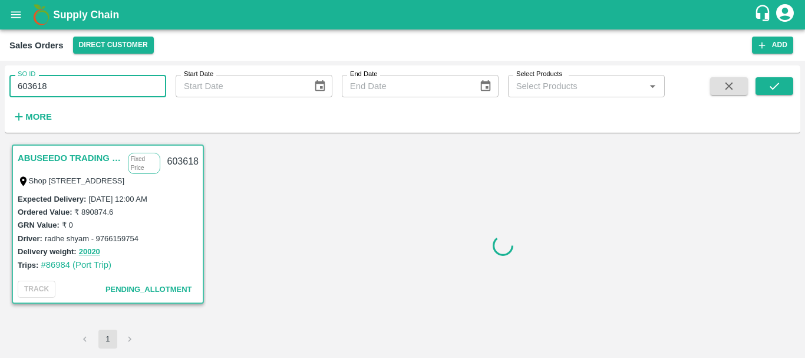
click at [27, 87] on input "603618" at bounding box center [87, 86] width 157 height 22
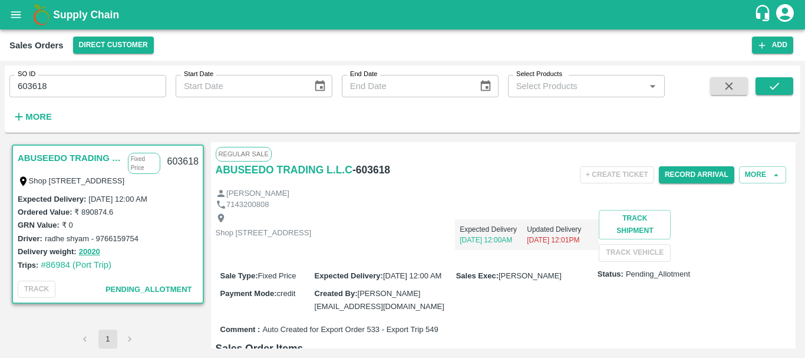
click at [312, 215] on div "Shop [STREET_ADDRESS]" at bounding box center [264, 235] width 96 height 45
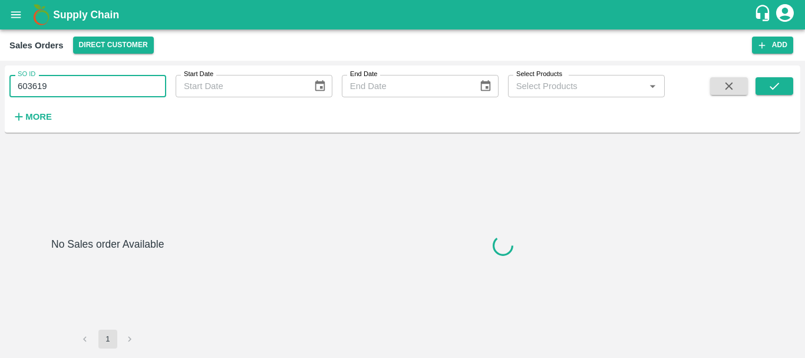
click at [34, 81] on input "603619" at bounding box center [87, 86] width 157 height 22
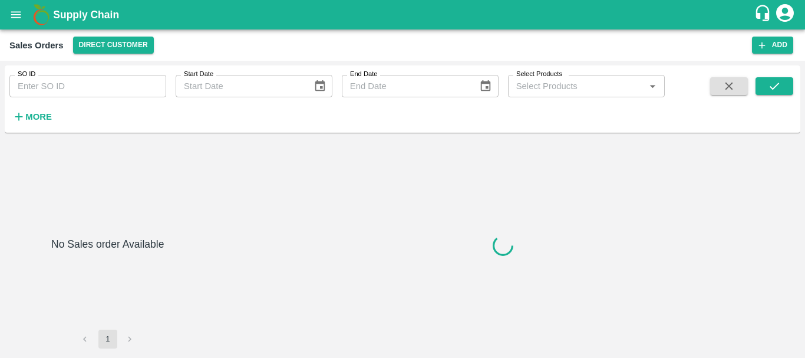
type input "603707"
click at [28, 87] on input "603707" at bounding box center [87, 86] width 157 height 22
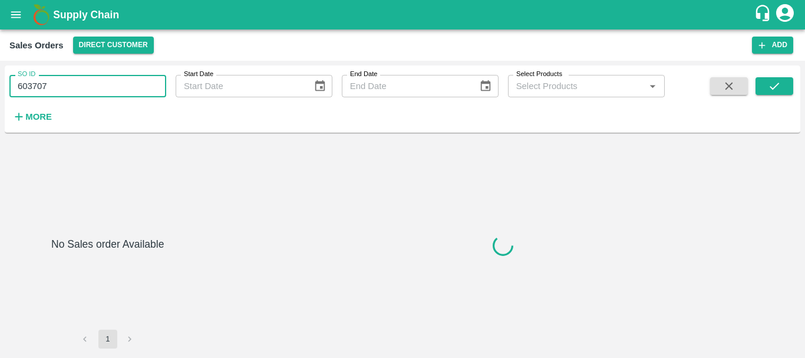
click at [28, 87] on input "603707" at bounding box center [87, 86] width 157 height 22
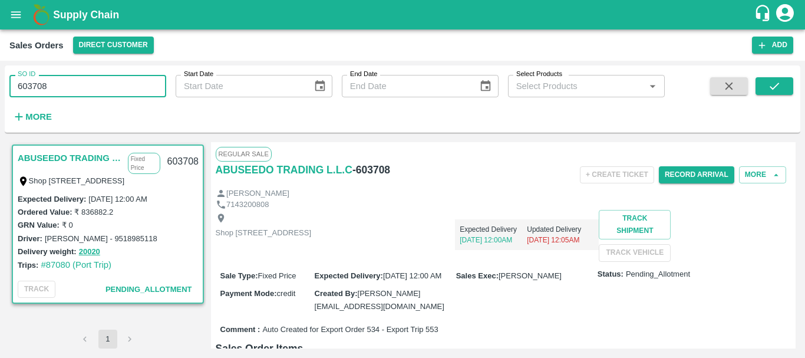
click at [27, 87] on input "603708" at bounding box center [87, 86] width 157 height 22
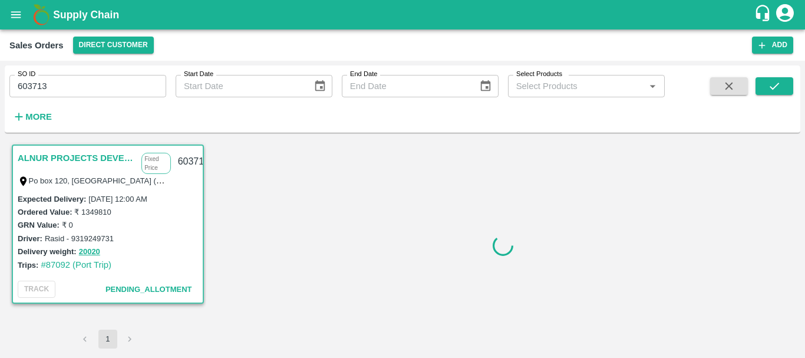
click at [37, 83] on input "603713" at bounding box center [87, 86] width 157 height 22
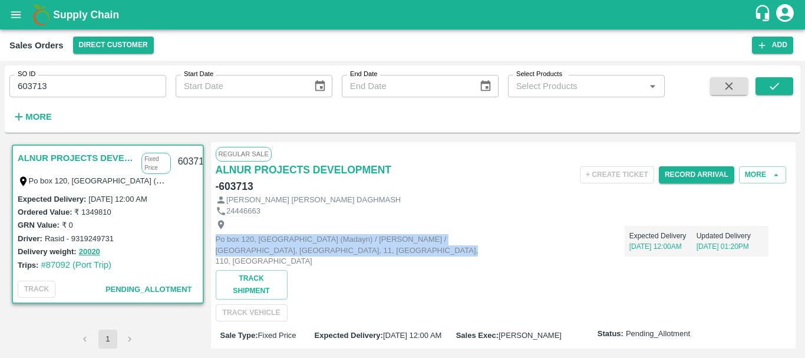
drag, startPoint x: 394, startPoint y: 233, endPoint x: 374, endPoint y: 246, distance: 23.9
click at [374, 246] on div "Po box 120, Rusayl Industrial City (Madayn) / Al Seeb / Muscat Governorate, Mus…" at bounding box center [348, 243] width 265 height 48
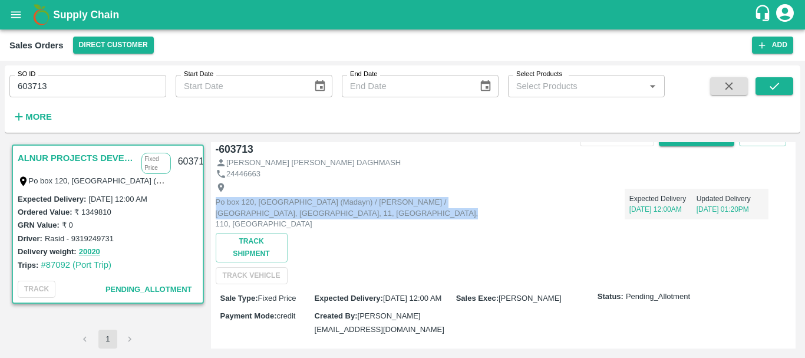
scroll to position [40, 0]
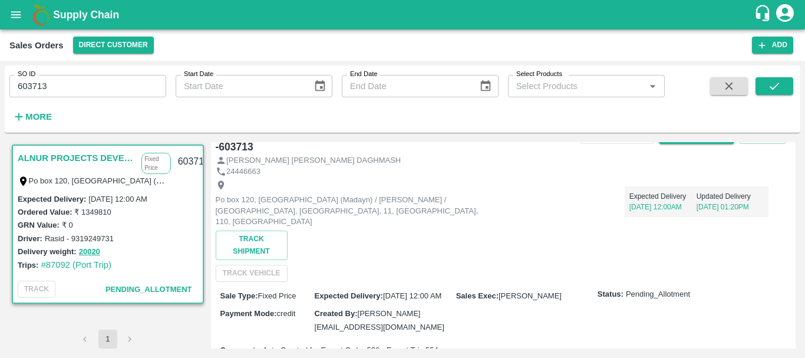
click at [520, 214] on div "Expected Delivery 16 Sep, 12:00AM Updated Delivery 02 Sep, 01:20PM" at bounding box center [625, 197] width 288 height 40
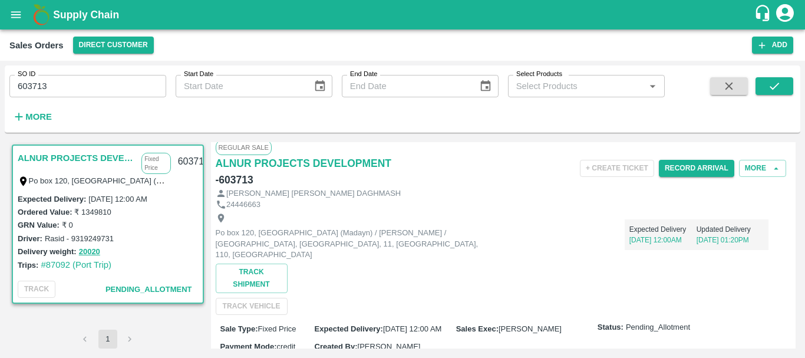
scroll to position [0, 0]
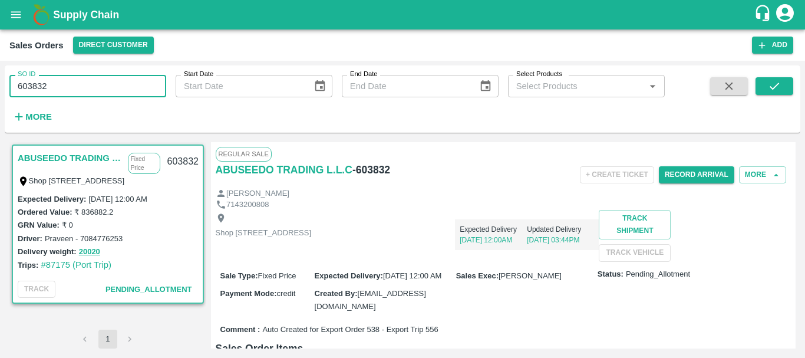
click at [28, 87] on input "603832" at bounding box center [87, 86] width 157 height 22
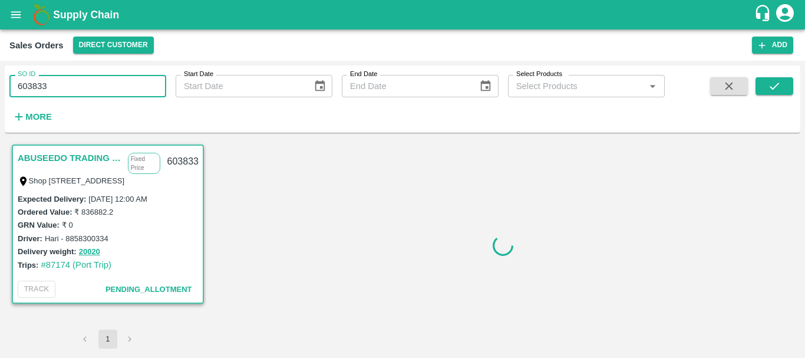
click at [37, 85] on input "603833" at bounding box center [87, 86] width 157 height 22
click at [41, 84] on input "603834" at bounding box center [87, 86] width 157 height 22
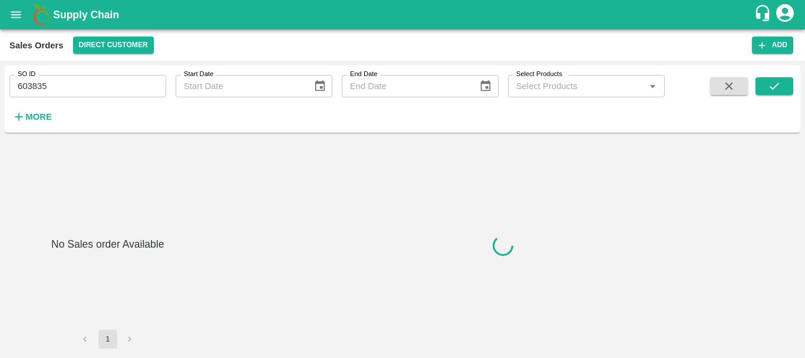
click at [27, 87] on input "603835" at bounding box center [87, 86] width 157 height 22
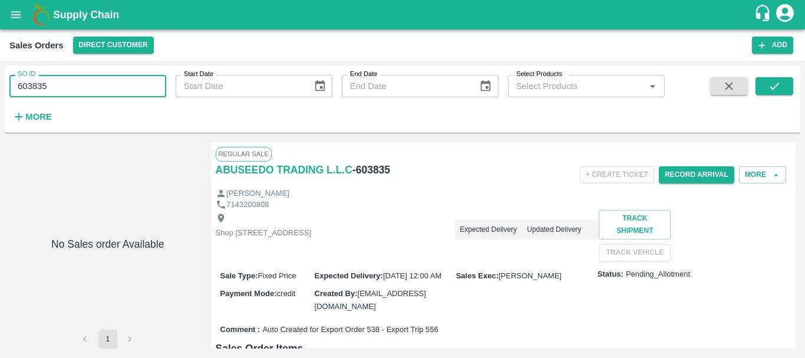
click at [27, 87] on input "603835" at bounding box center [87, 86] width 157 height 22
